Goal: Task Accomplishment & Management: Use online tool/utility

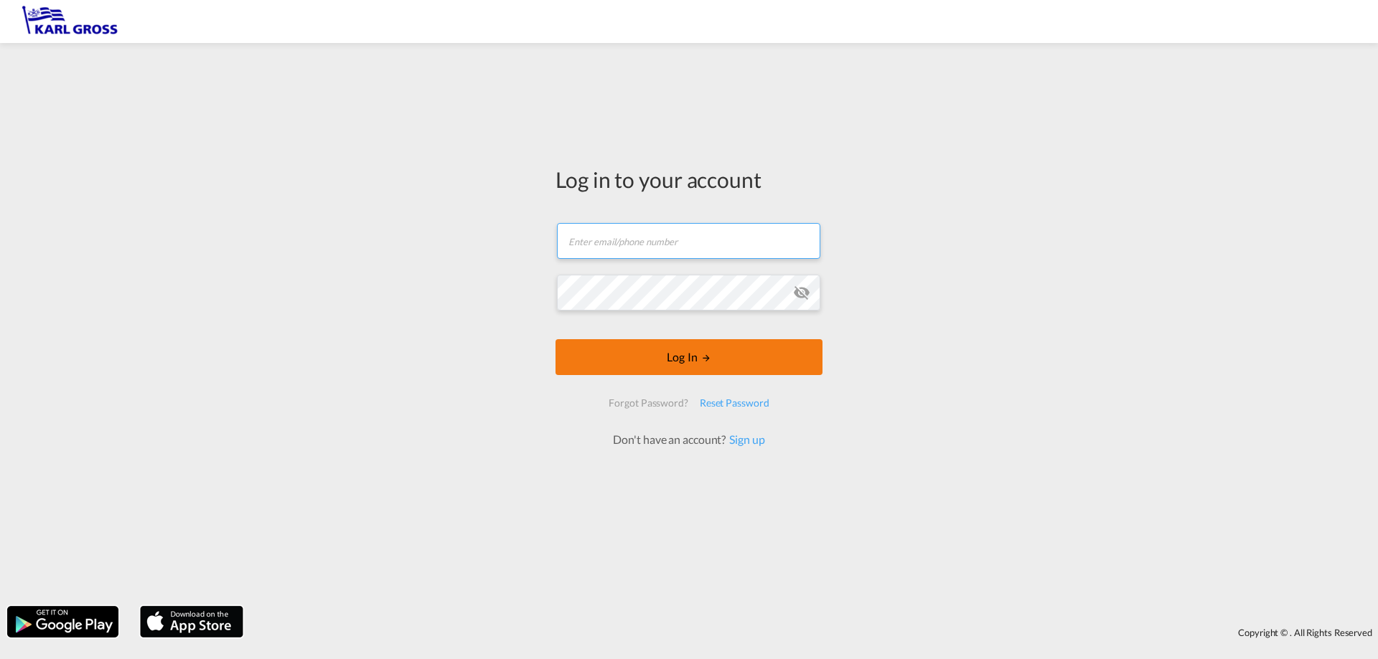
type input "[PERSON_NAME][EMAIL_ADDRESS][DOMAIN_NAME]"
click at [661, 372] on button "Log In" at bounding box center [688, 357] width 267 height 36
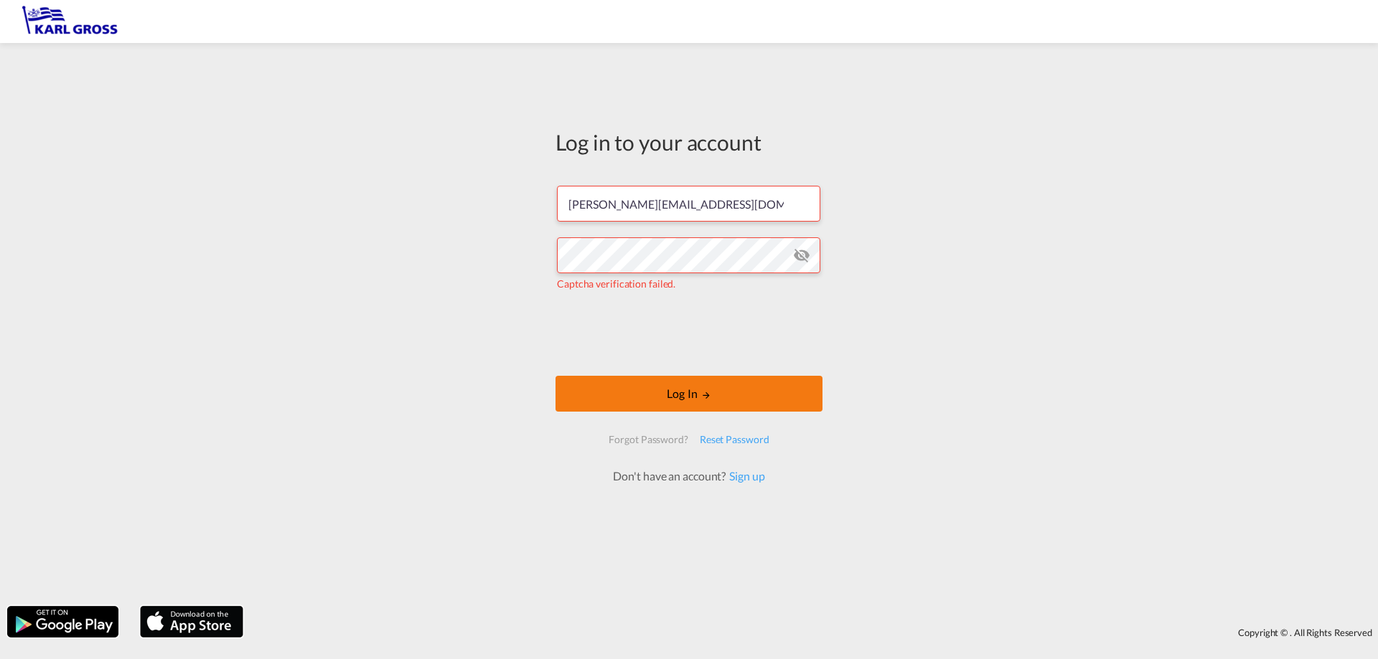
click at [703, 392] on md-icon "LOGIN" at bounding box center [706, 395] width 10 height 10
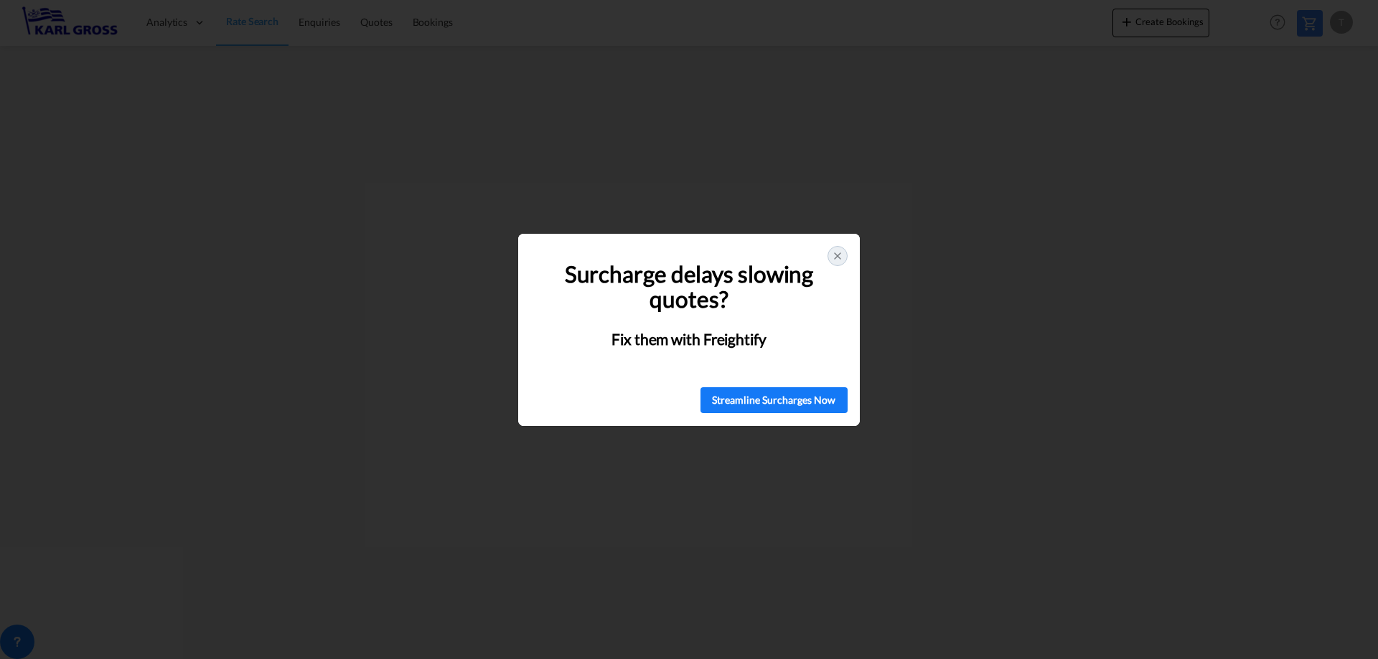
click at [843, 255] on div at bounding box center [837, 256] width 20 height 20
